Goal: Check status: Check status

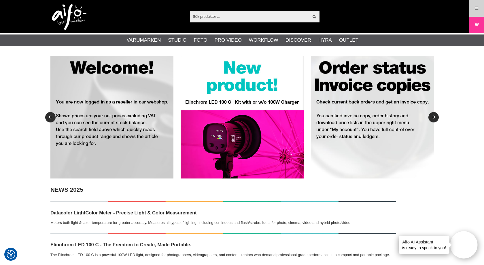
click at [480, 8] on link "Meny" at bounding box center [476, 8] width 14 height 14
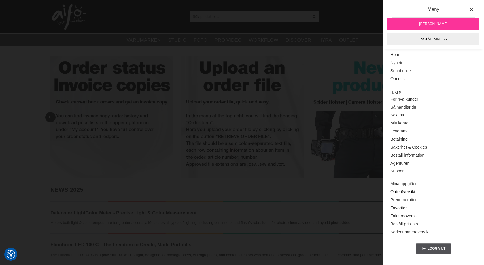
click at [396, 189] on link "Orderöversikt" at bounding box center [433, 192] width 86 height 8
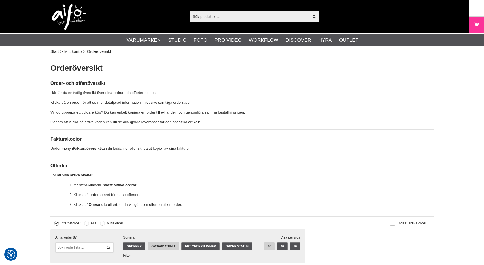
checkbox input "true"
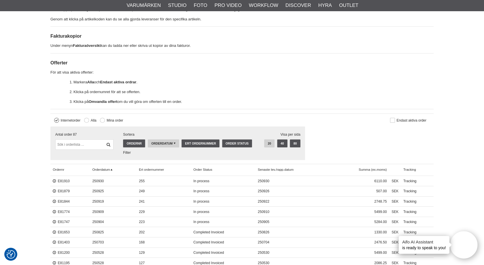
scroll to position [103, 0]
click at [67, 179] on link "E81910" at bounding box center [61, 181] width 17 height 4
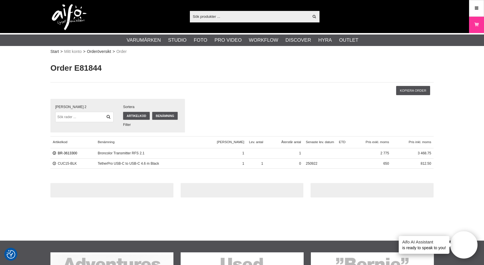
click at [71, 153] on link "BR-3613300" at bounding box center [65, 153] width 24 height 4
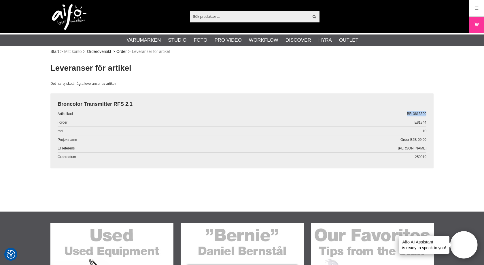
drag, startPoint x: 407, startPoint y: 113, endPoint x: 431, endPoint y: 113, distance: 24.8
click at [431, 113] on div "Broncolor Transmitter RFS 2.1 Artikelkod BR-3613300 i order E81844 rad 10 Proje…" at bounding box center [241, 131] width 383 height 75
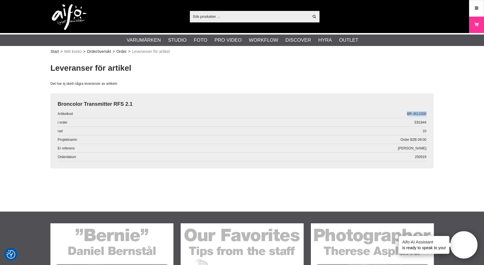
copy span "BR-3613300"
click at [227, 18] on input "text" at bounding box center [249, 16] width 119 height 9
paste input "BR-3613300"
type input "BR-3613300"
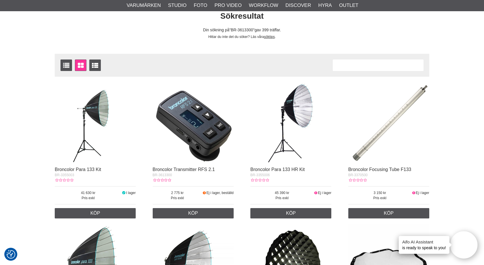
scroll to position [55, 0]
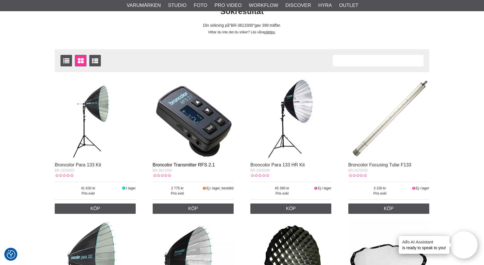
click at [170, 165] on link "Broncolor Transmitter RFS 2.1" at bounding box center [184, 165] width 62 height 5
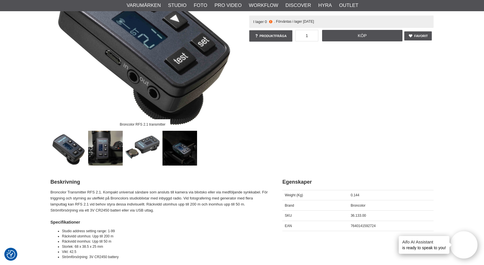
scroll to position [113, 0]
